Goal: Find specific page/section: Find specific page/section

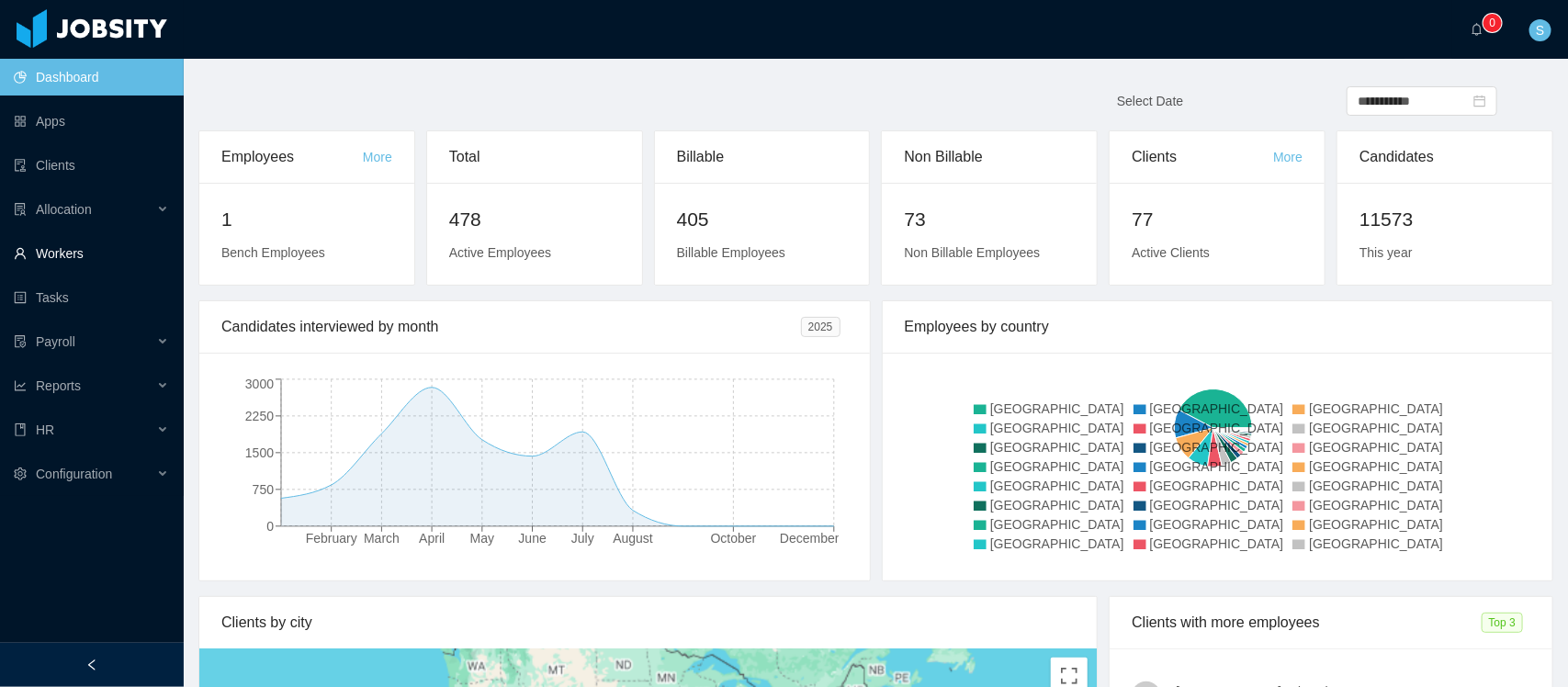
click at [72, 242] on link "Workers" at bounding box center [91, 253] width 155 height 36
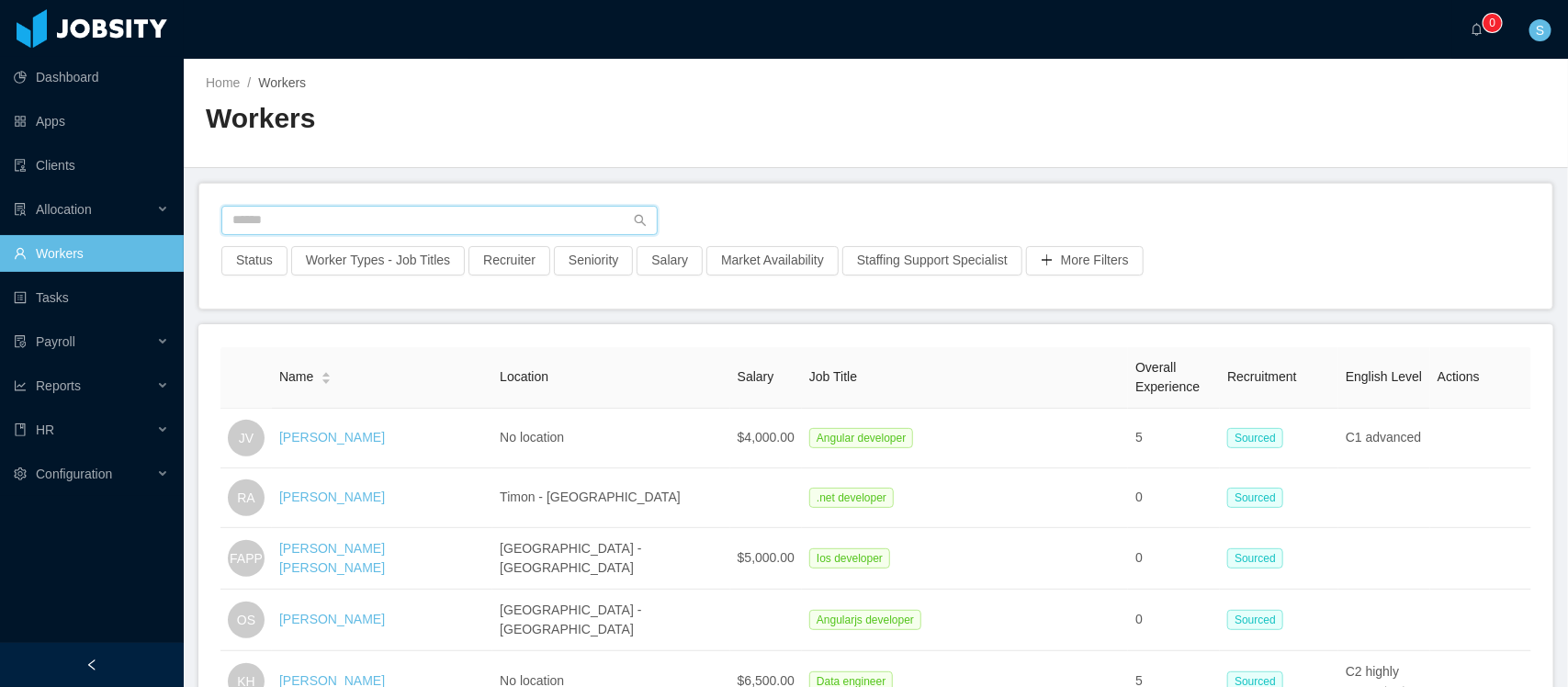
click at [409, 223] on input "text" at bounding box center [439, 221] width 436 height 30
type input "**********"
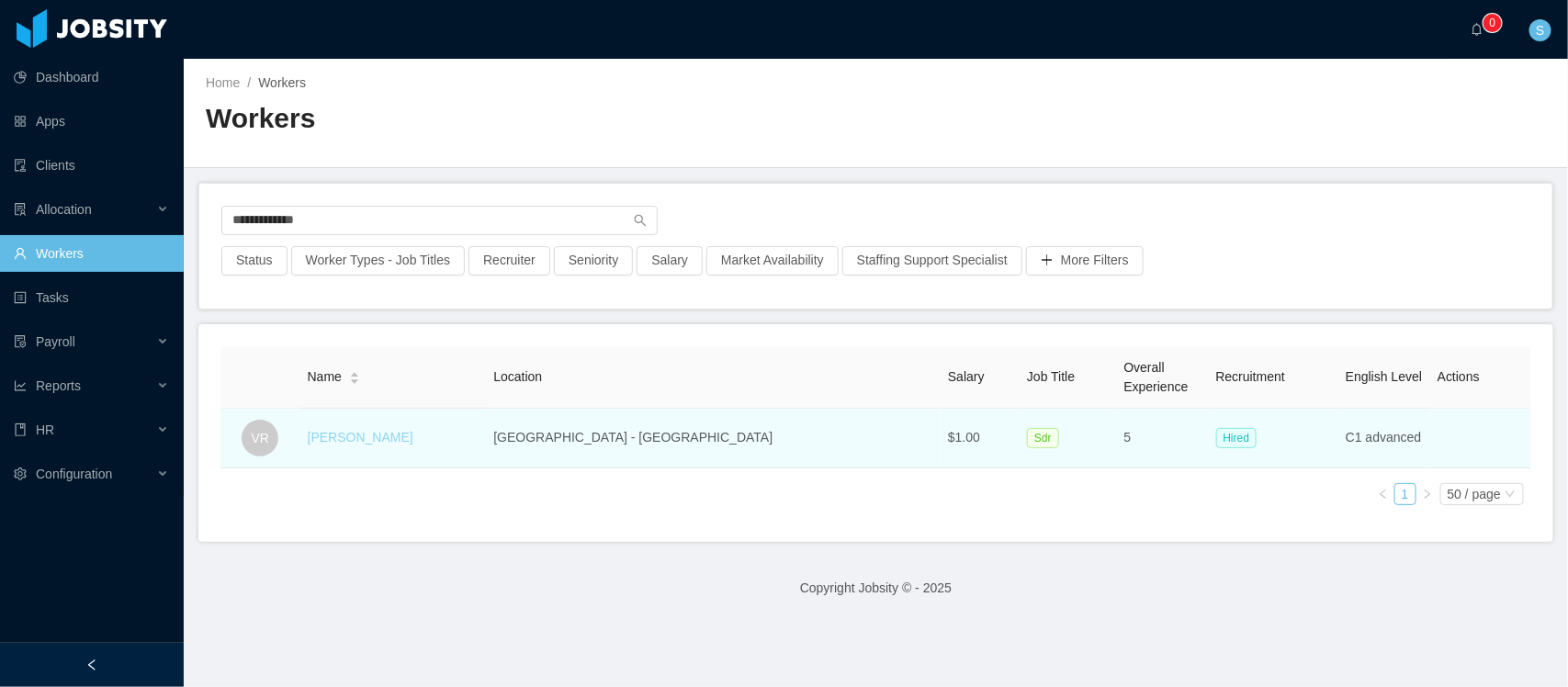
click at [387, 433] on link "[PERSON_NAME]" at bounding box center [361, 438] width 106 height 15
